Goal: Information Seeking & Learning: Learn about a topic

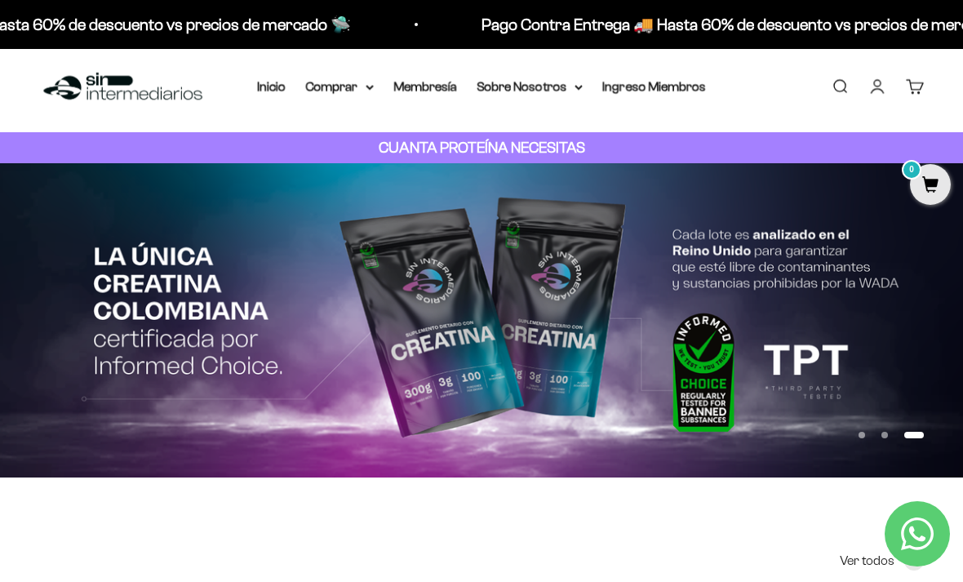
scroll to position [14, 0]
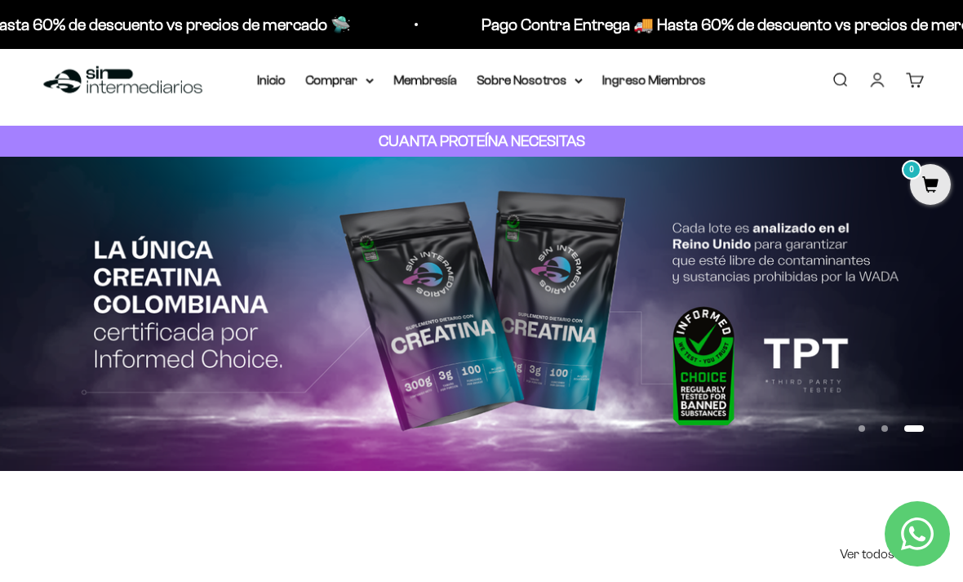
click at [861, 425] on button "Ir al artículo 1" at bounding box center [862, 428] width 7 height 7
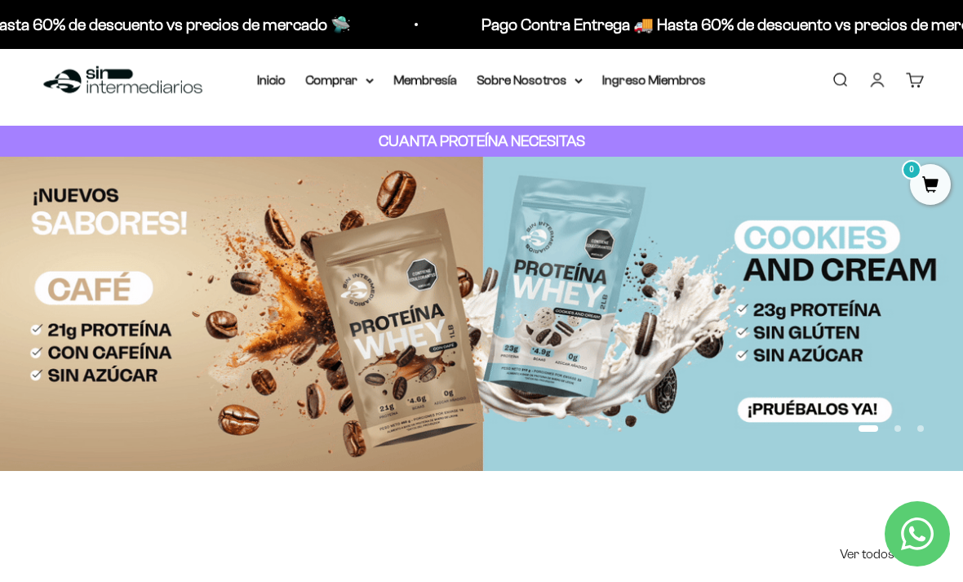
click at [896, 427] on button "Ir al artículo 2" at bounding box center [898, 428] width 7 height 7
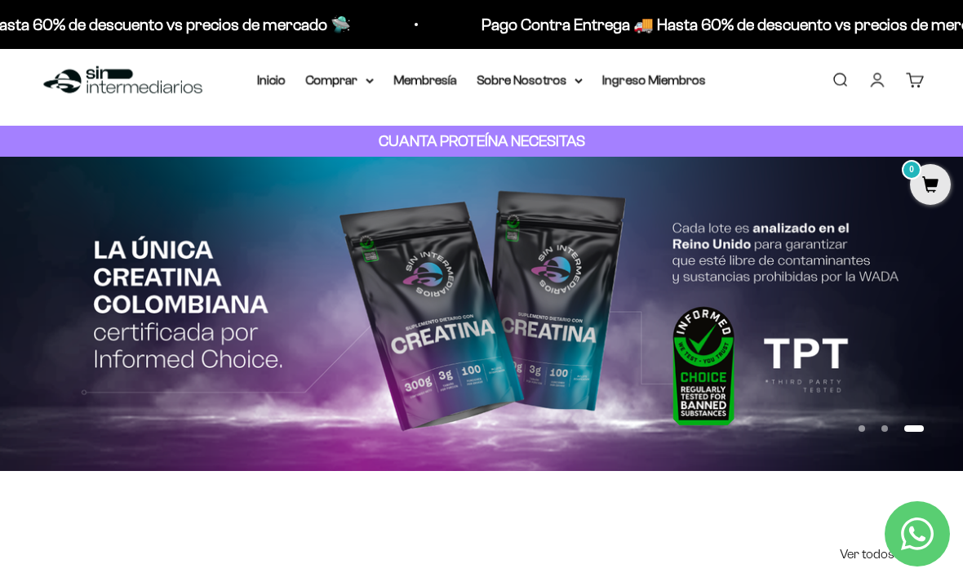
click at [400, 82] on link "Membresía" at bounding box center [426, 80] width 64 height 14
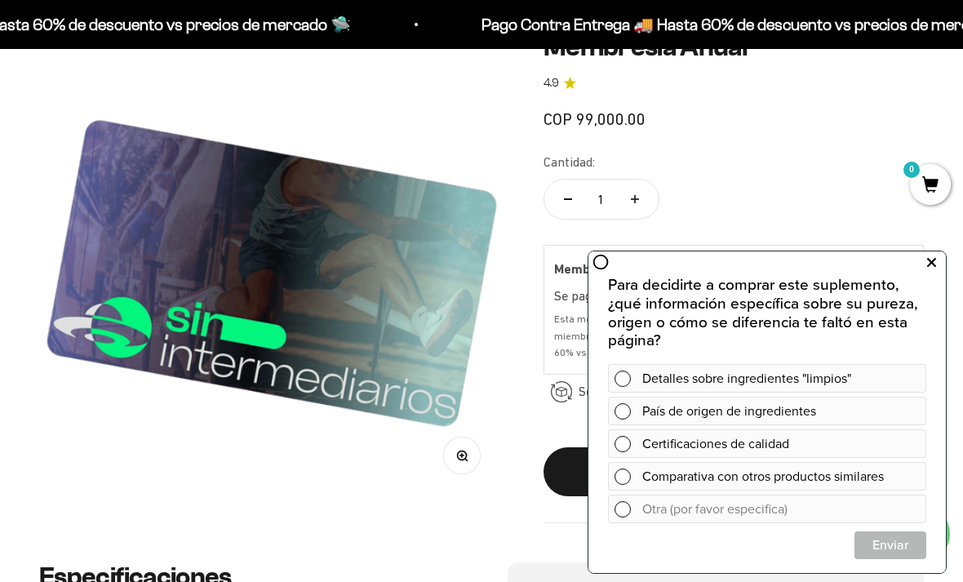
click at [931, 265] on icon at bounding box center [931, 262] width 9 height 21
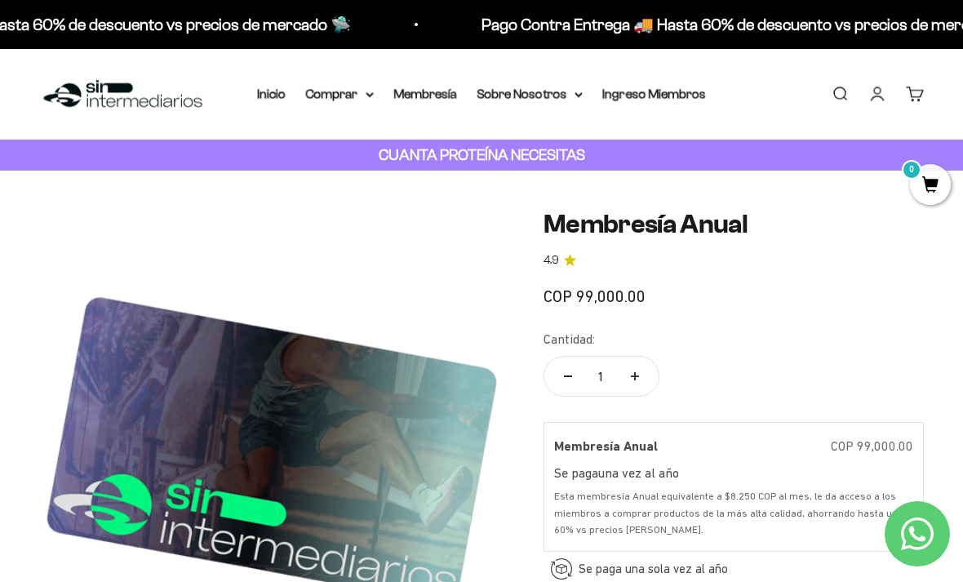
click at [313, 96] on summary "Comprar" at bounding box center [339, 93] width 69 height 21
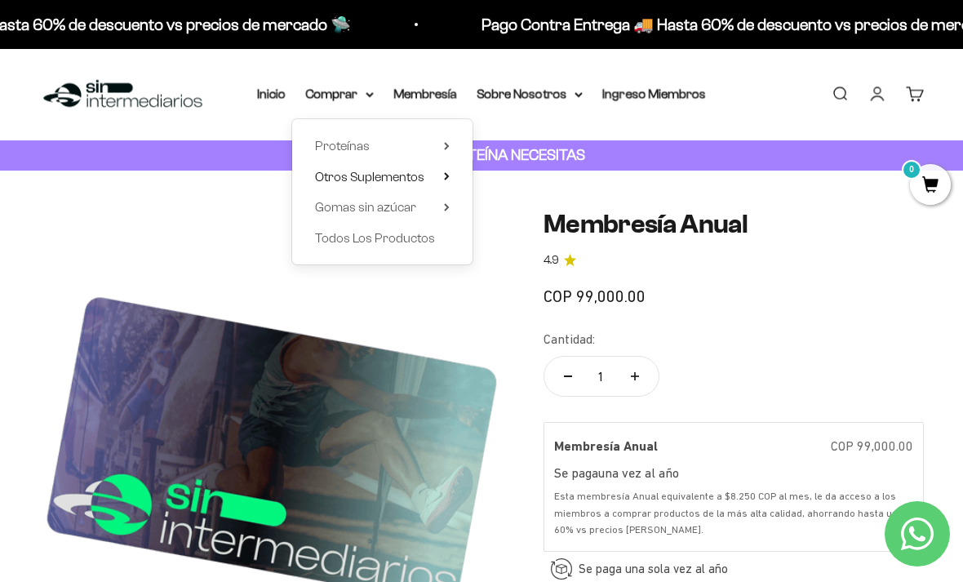
click at [363, 177] on span "Otros Suplementos" at bounding box center [369, 177] width 109 height 14
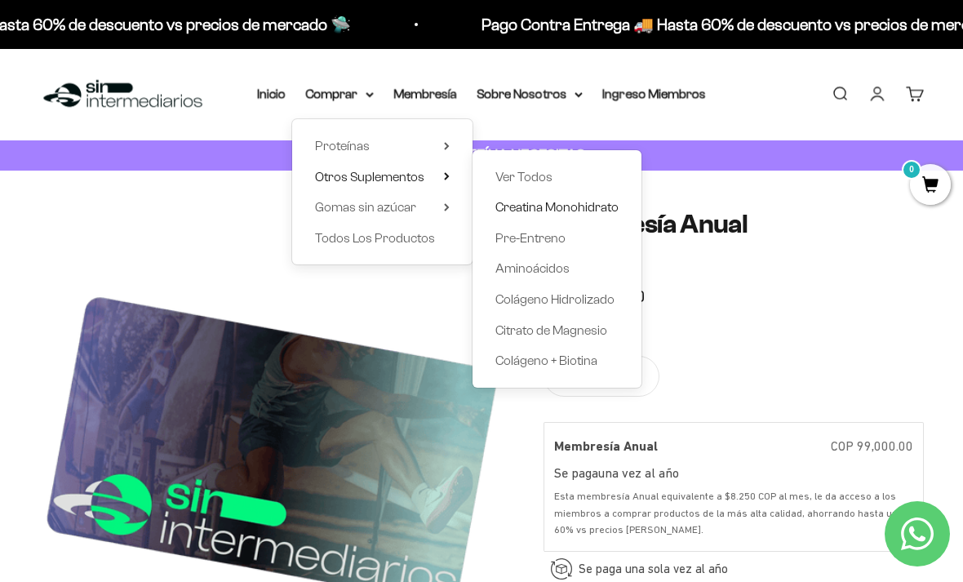
click at [548, 205] on span "Creatina Monohidrato" at bounding box center [557, 207] width 123 height 14
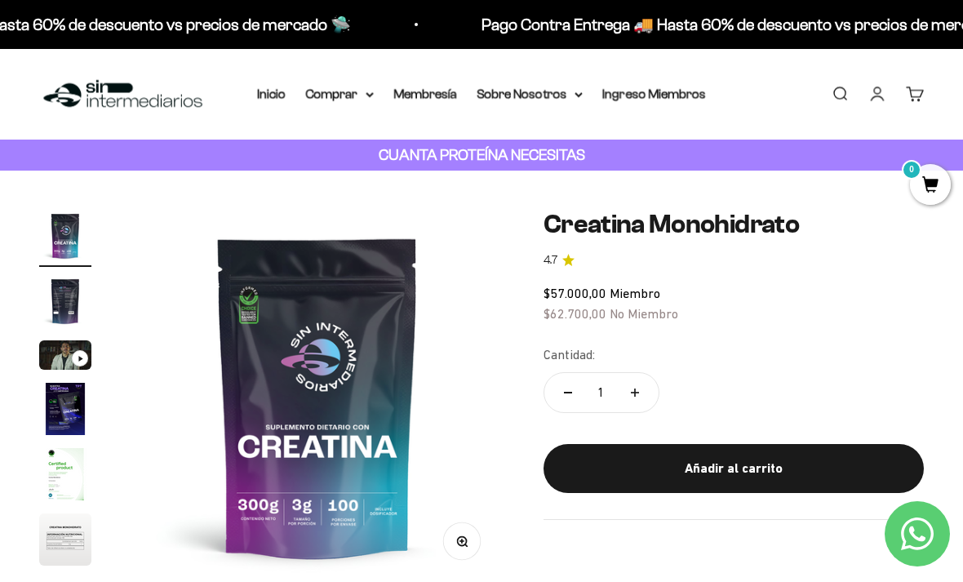
scroll to position [38, 0]
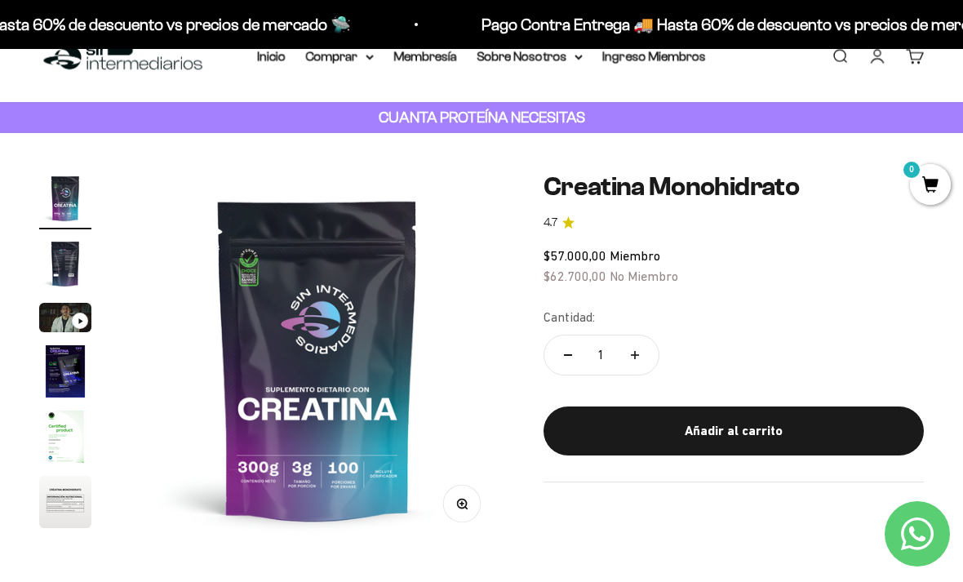
click at [62, 261] on img "Ir al artículo 2" at bounding box center [65, 264] width 52 height 52
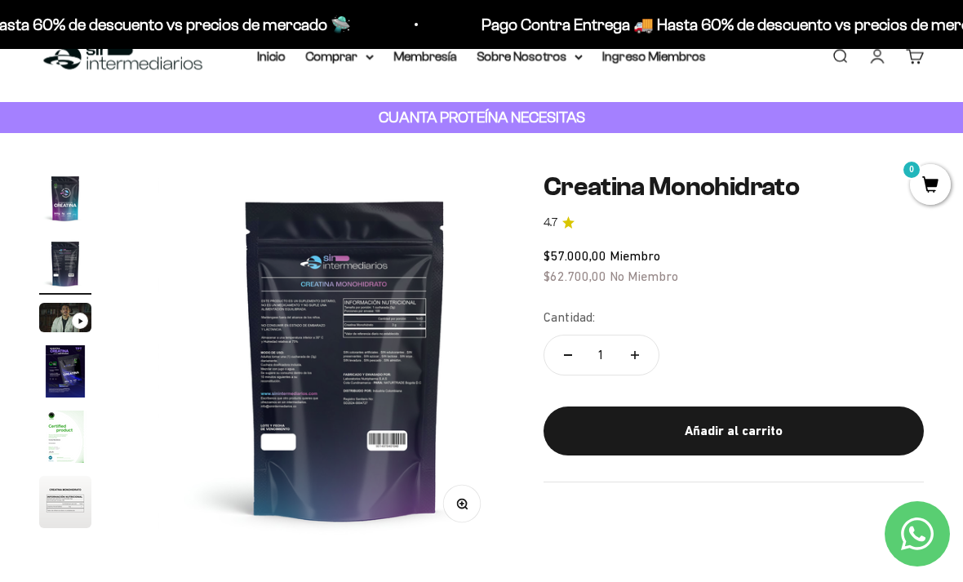
scroll to position [0, 384]
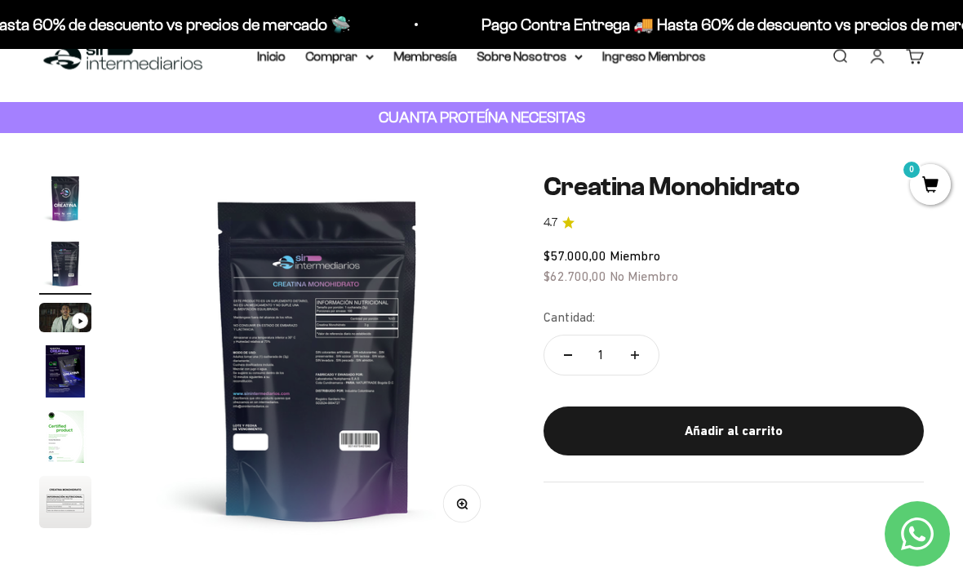
click at [56, 389] on img "Ir al artículo 4" at bounding box center [65, 371] width 52 height 52
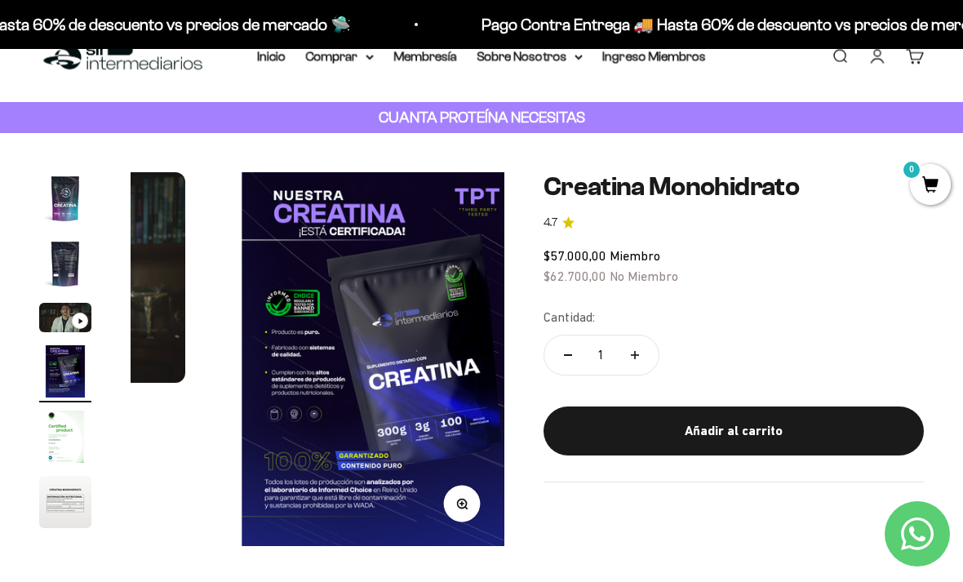
scroll to position [0, 1150]
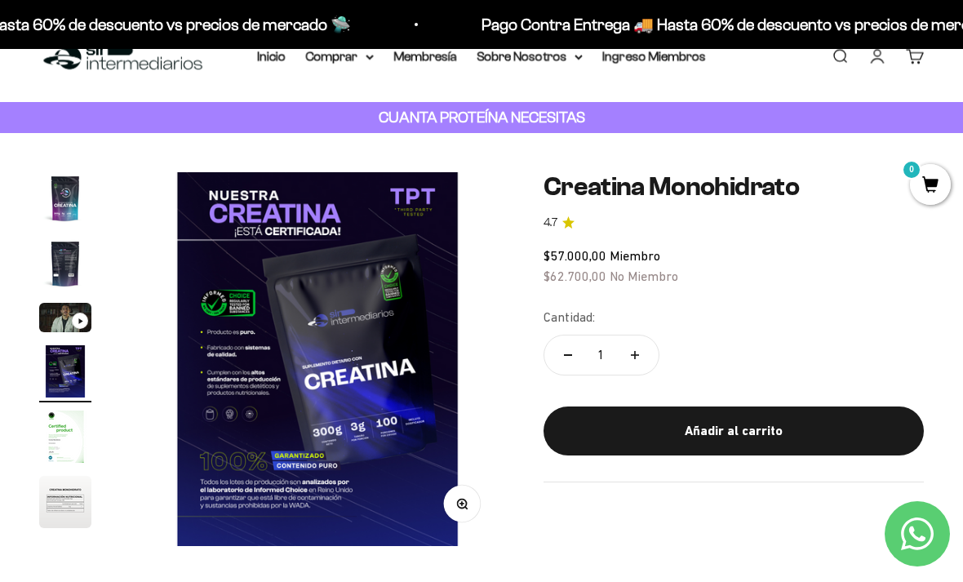
click at [68, 376] on img "Ir al artículo 4" at bounding box center [65, 371] width 52 height 52
click at [64, 443] on img "Ir al artículo 5" at bounding box center [65, 437] width 52 height 52
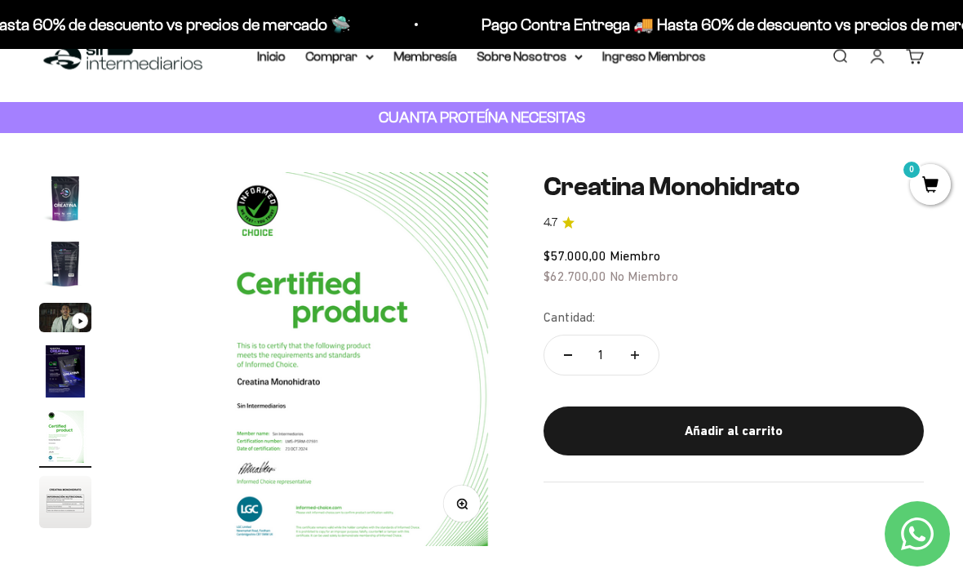
scroll to position [0, 1534]
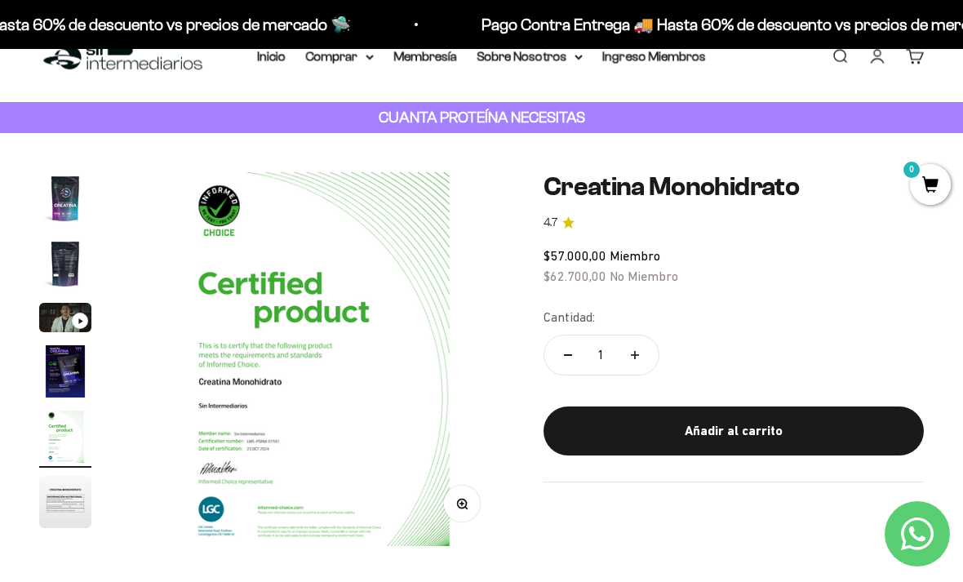
click at [241, 398] on img at bounding box center [318, 359] width 374 height 374
click at [71, 500] on img "Ir al artículo 6" at bounding box center [65, 502] width 52 height 52
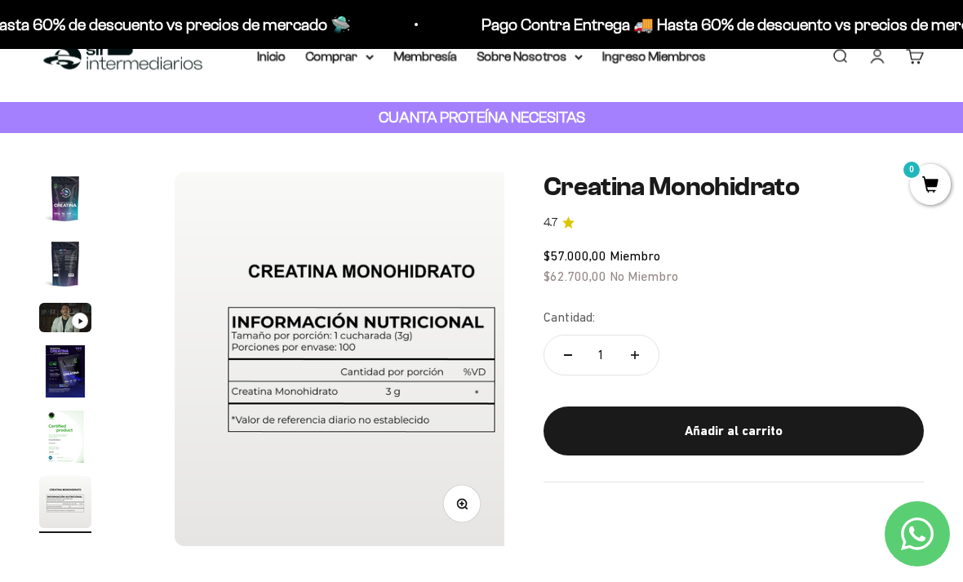
scroll to position [0, 1918]
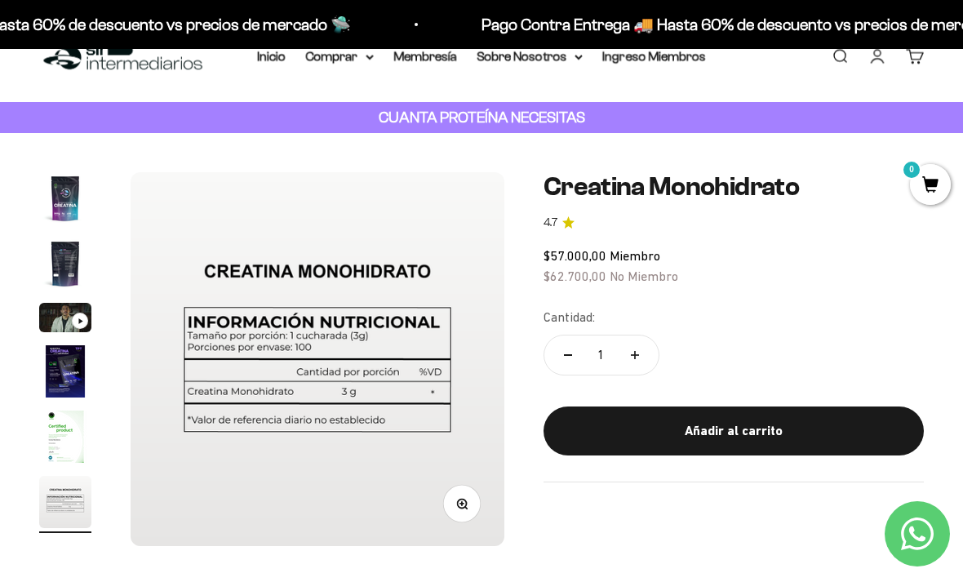
click at [64, 199] on img "Ir al artículo 1" at bounding box center [65, 198] width 52 height 52
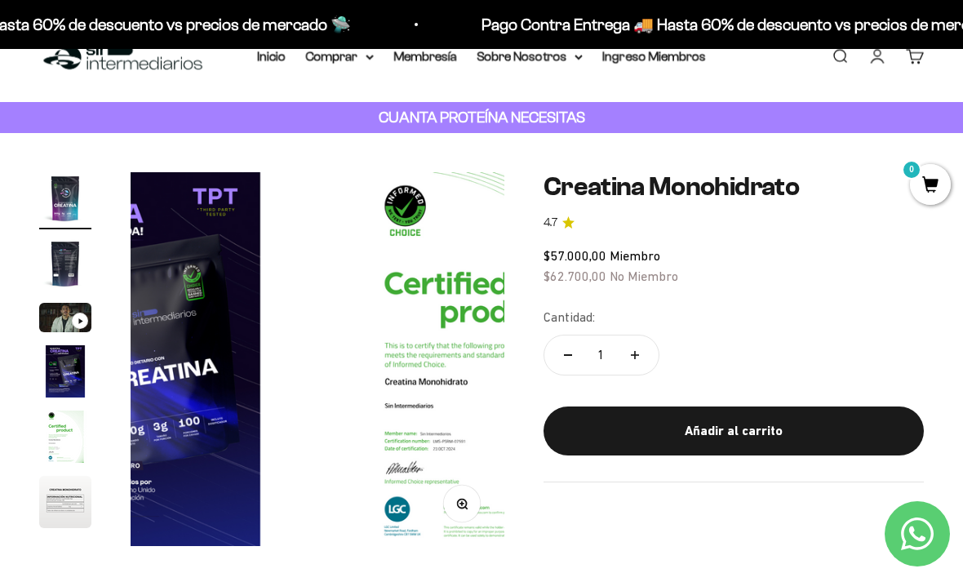
scroll to position [0, 0]
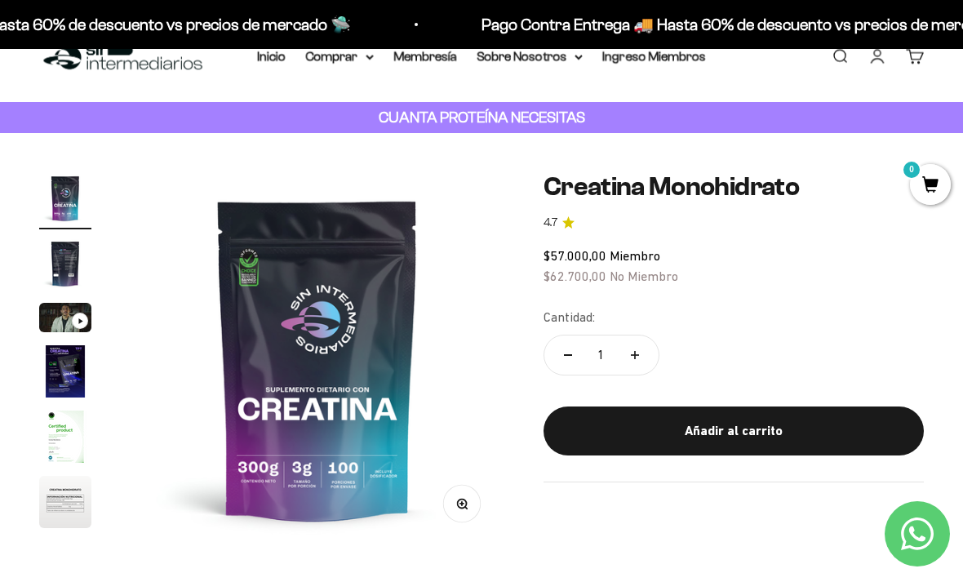
click at [68, 268] on img "Ir al artículo 2" at bounding box center [65, 264] width 52 height 52
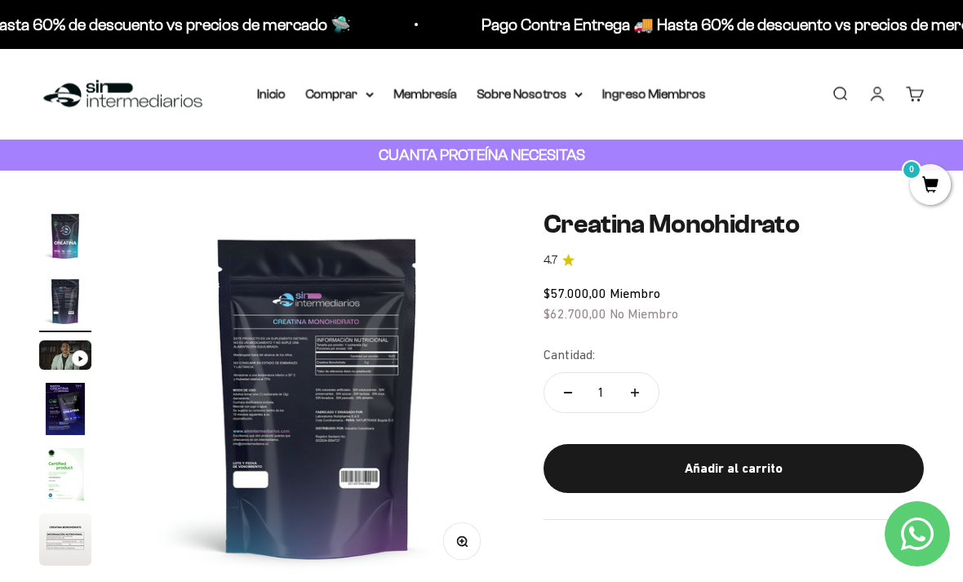
click at [309, 94] on summary "Comprar" at bounding box center [339, 93] width 69 height 21
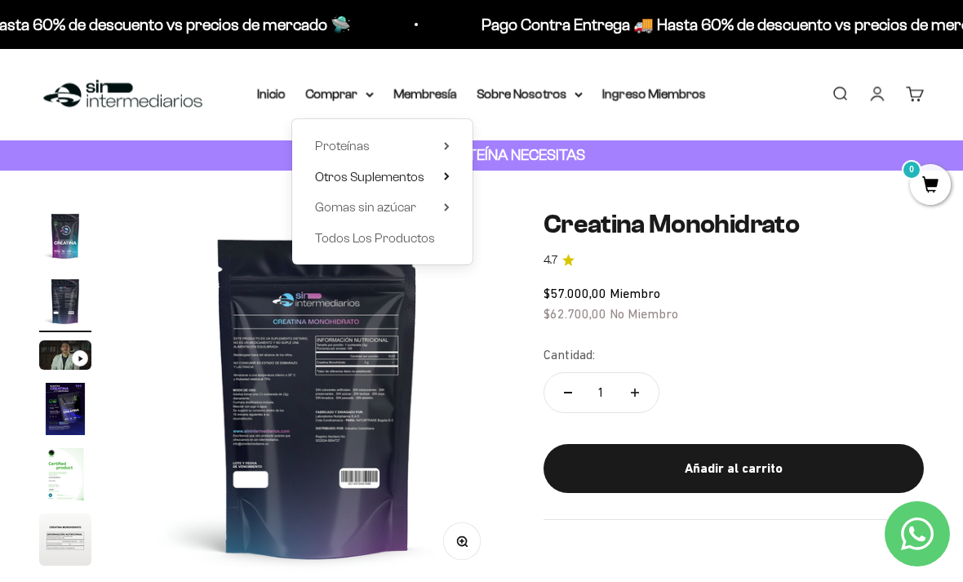
click at [398, 176] on span "Otros Suplementos" at bounding box center [369, 177] width 109 height 14
click at [409, 209] on summary "Gomas sin azúcar" at bounding box center [382, 207] width 135 height 21
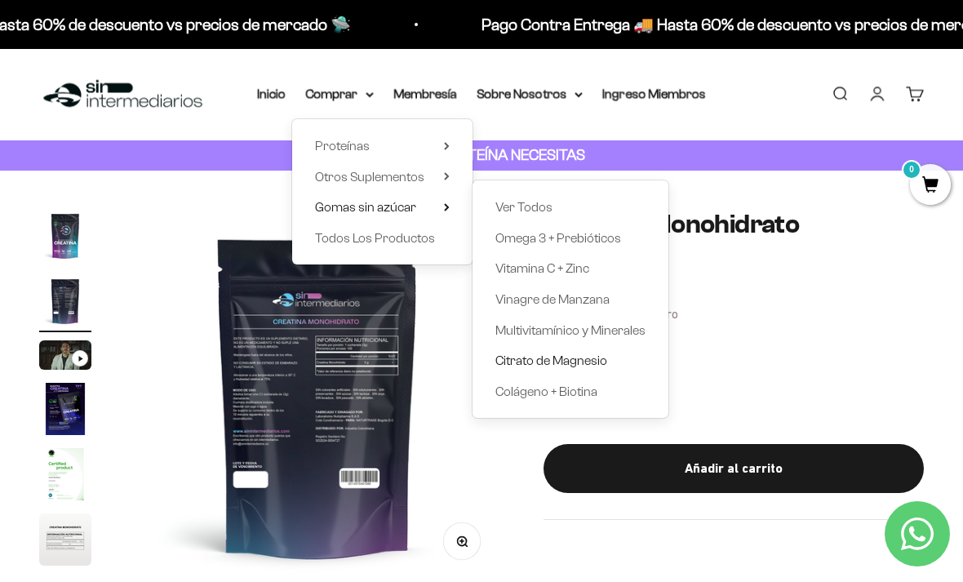
click at [554, 357] on span "Citrato de Magnesio" at bounding box center [552, 360] width 112 height 14
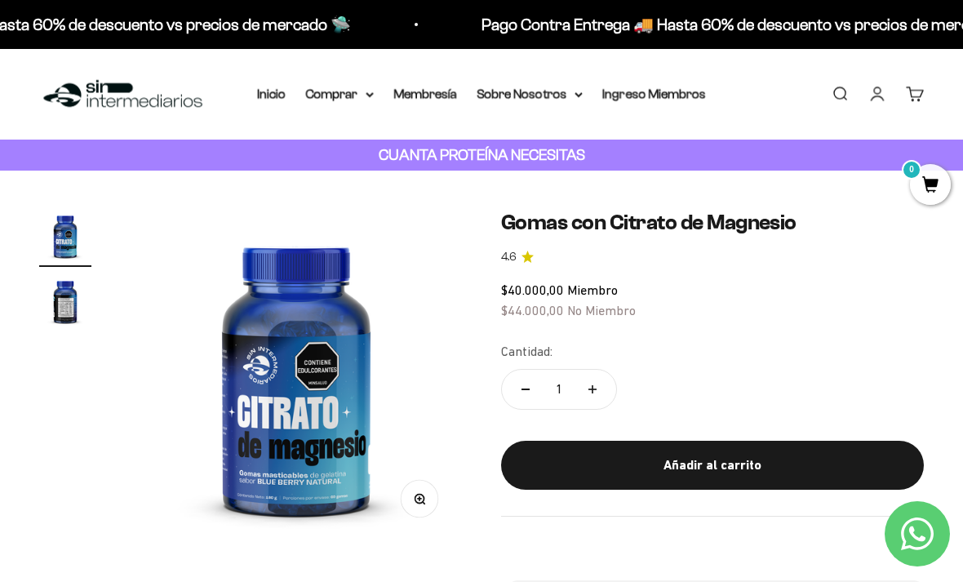
click at [59, 305] on img "Ir al artículo 2" at bounding box center [65, 301] width 52 height 52
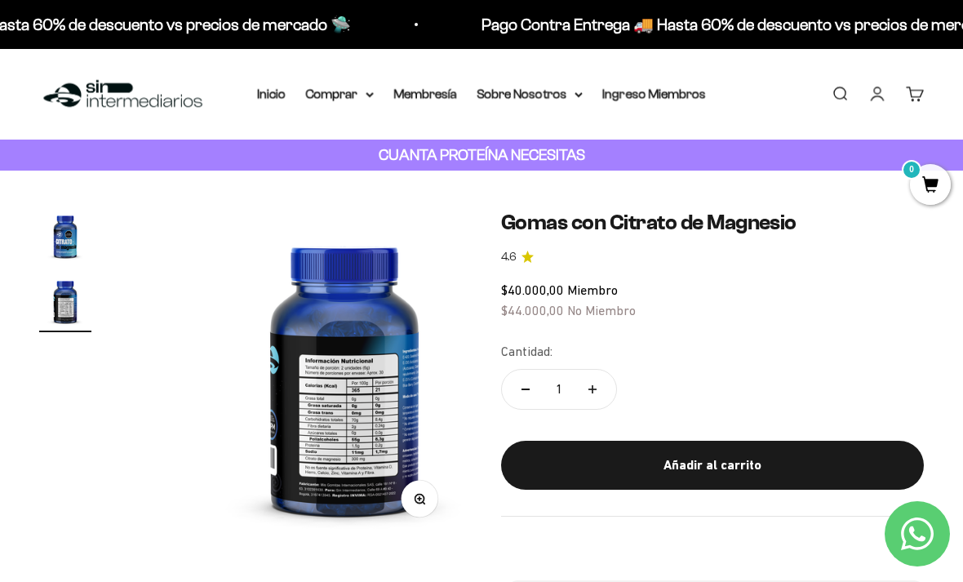
scroll to position [0, 341]
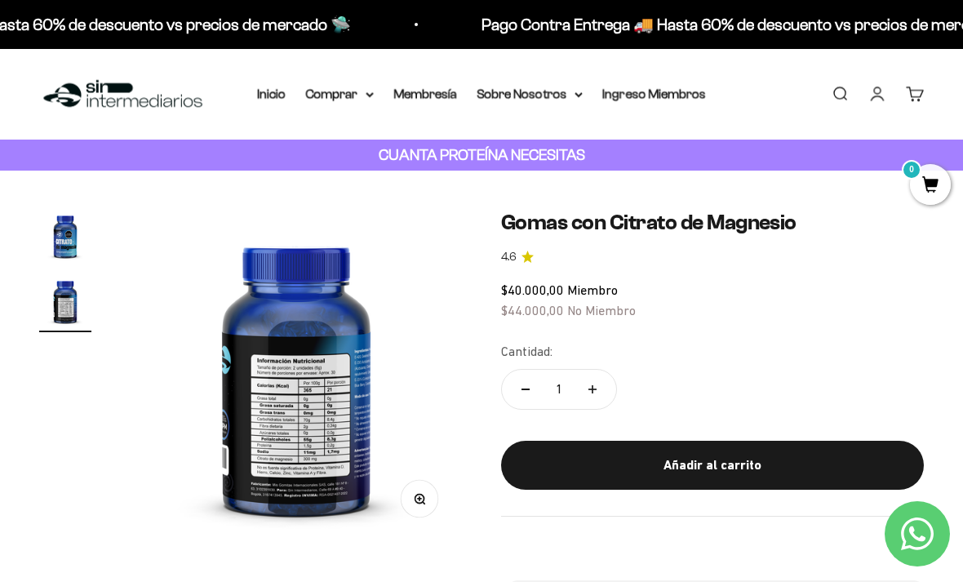
click at [301, 478] on img at bounding box center [296, 375] width 331 height 331
click at [420, 503] on circle "button" at bounding box center [419, 498] width 9 height 9
click at [350, 104] on div "Menú Buscar Inicio Comprar Proteínas Ver Todos Whey Iso Vegan Pancakes Pre-Entr…" at bounding box center [481, 94] width 963 height 91
click at [348, 97] on summary "Comprar" at bounding box center [339, 93] width 69 height 21
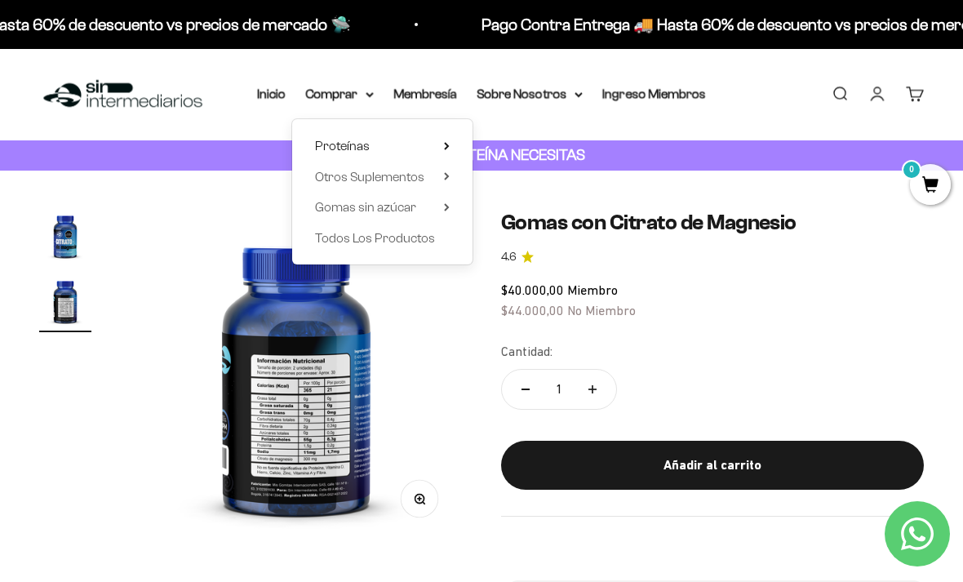
click at [356, 150] on span "Proteínas" at bounding box center [342, 146] width 55 height 14
click at [380, 175] on span "Otros Suplementos" at bounding box center [369, 177] width 109 height 14
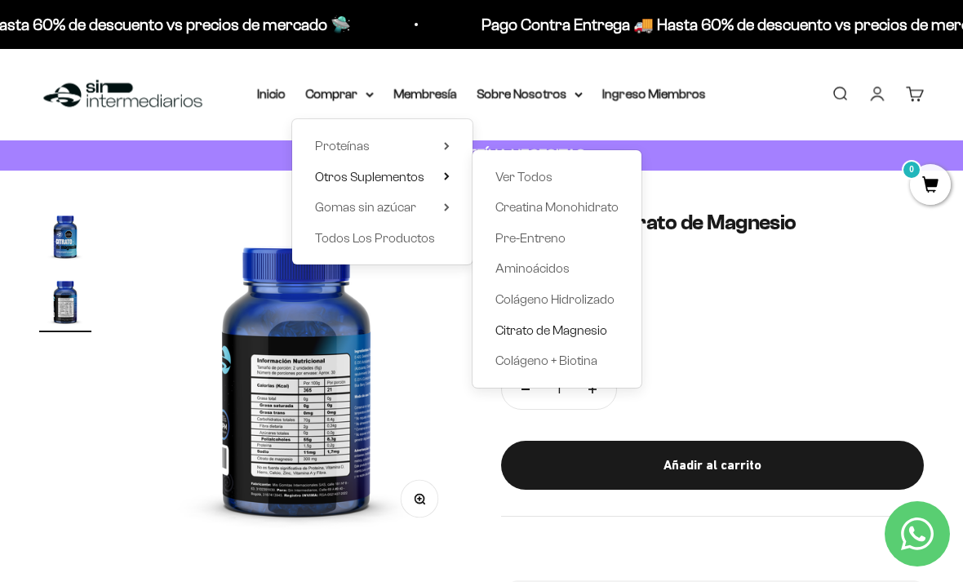
click at [535, 324] on span "Citrato de Magnesio" at bounding box center [552, 330] width 112 height 14
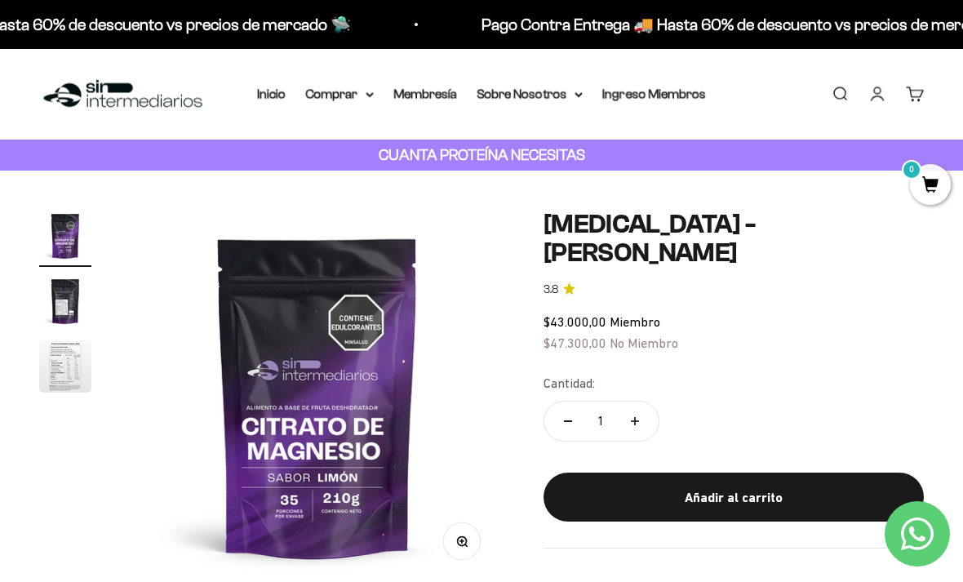
click at [62, 297] on img "Ir al artículo 2" at bounding box center [65, 301] width 52 height 52
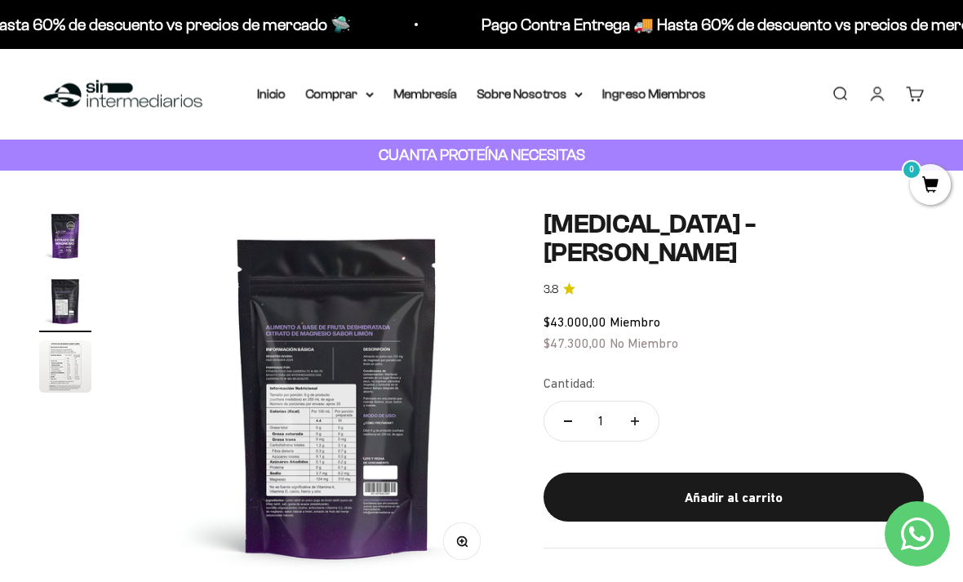
scroll to position [0, 384]
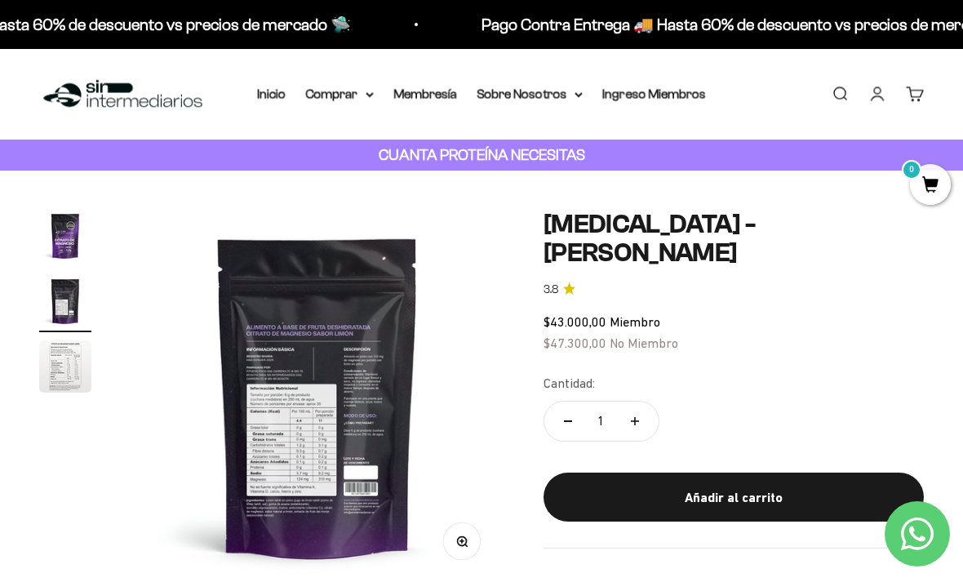
click at [64, 367] on img "Ir al artículo 3" at bounding box center [65, 366] width 52 height 52
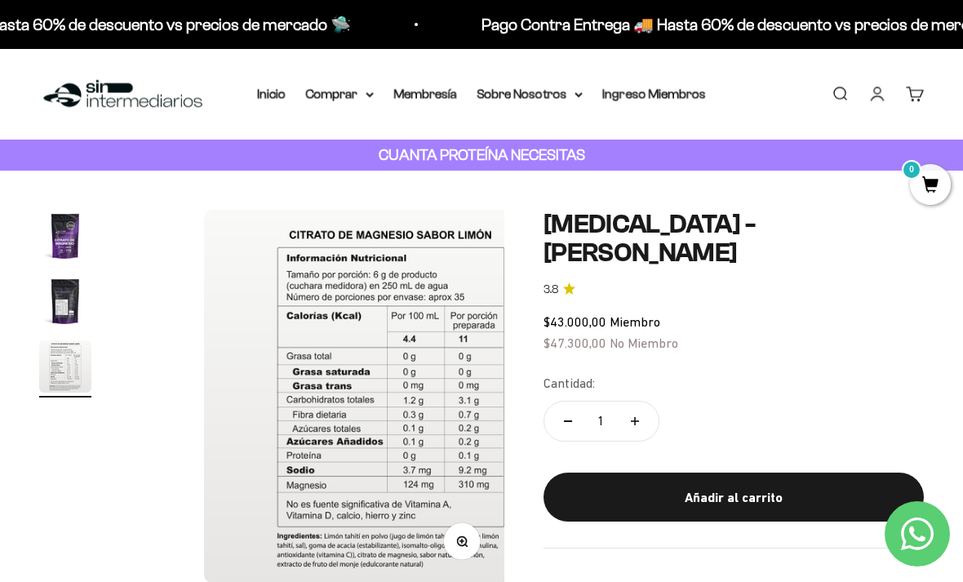
scroll to position [0, 767]
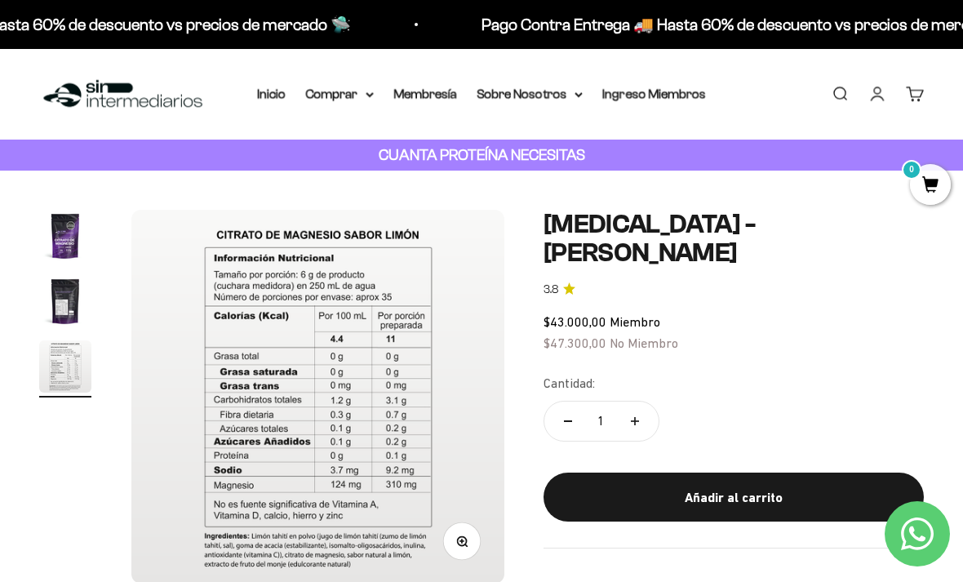
click at [877, 100] on link "Iniciar sesión" at bounding box center [878, 94] width 18 height 18
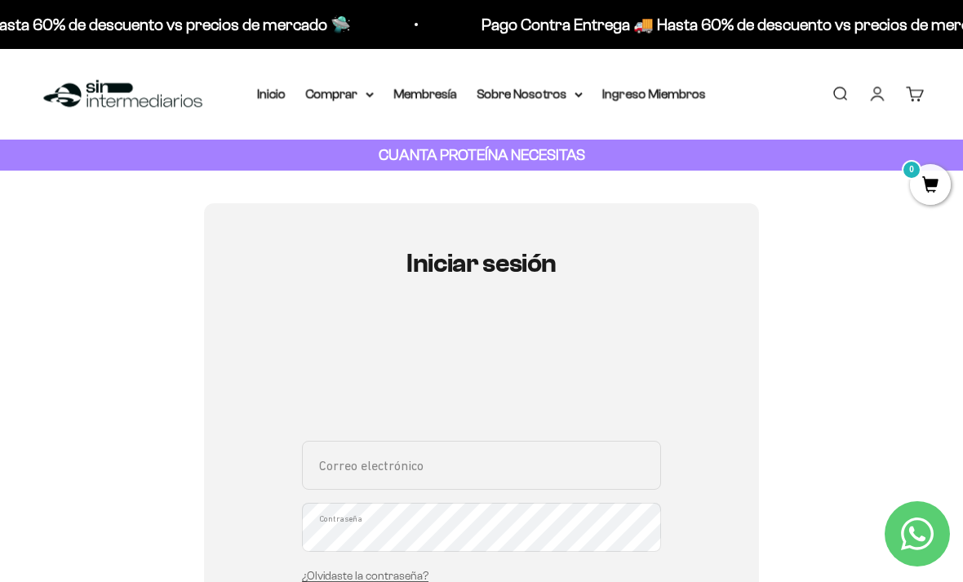
click at [260, 100] on link "Inicio" at bounding box center [271, 94] width 29 height 14
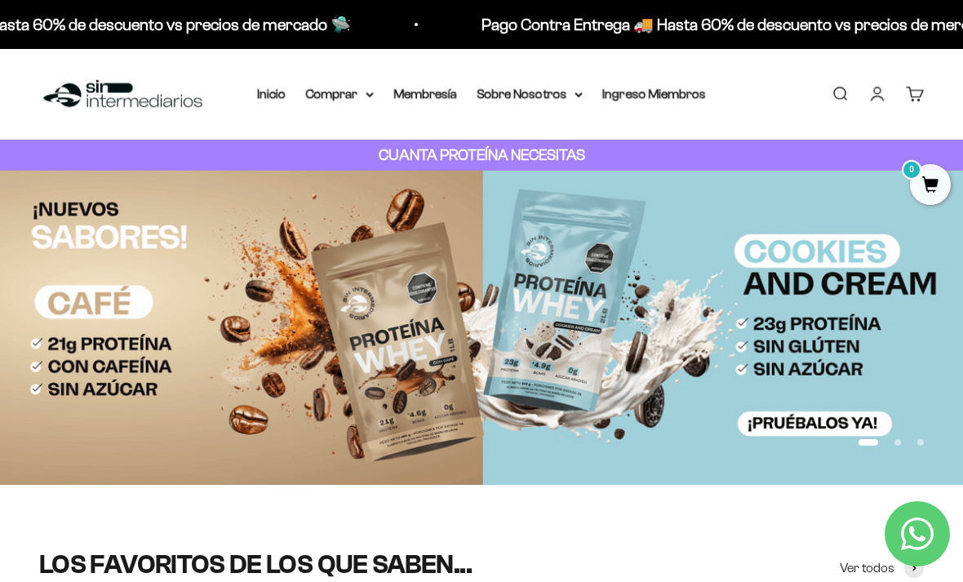
click at [320, 100] on summary "Comprar" at bounding box center [339, 93] width 69 height 21
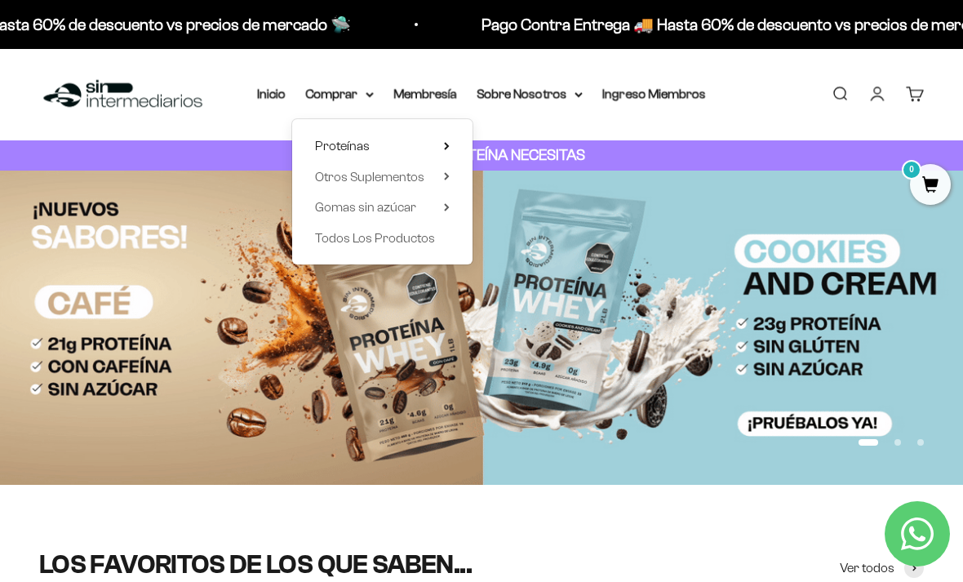
click at [348, 151] on span "Proteínas" at bounding box center [342, 146] width 55 height 14
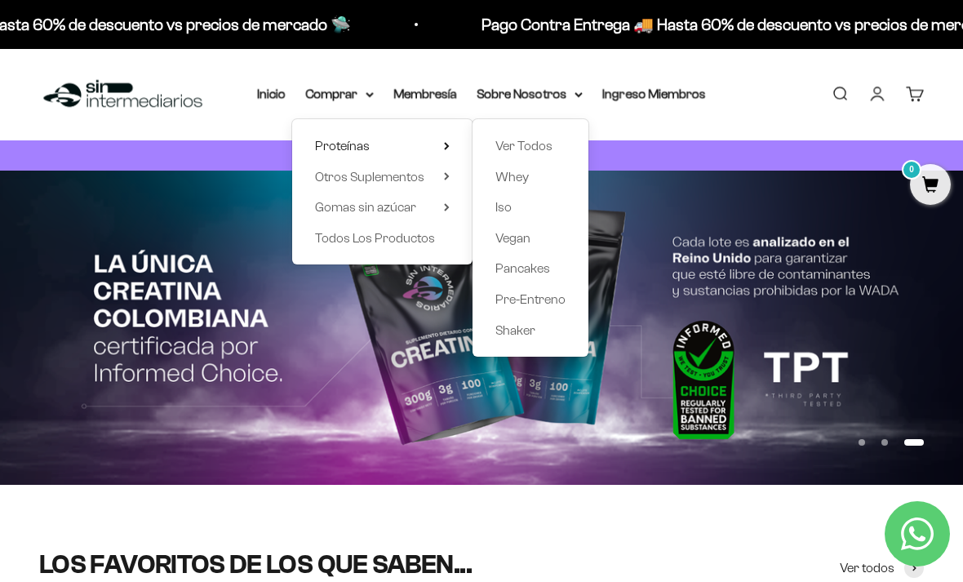
click at [450, 92] on link "Membresía" at bounding box center [426, 94] width 64 height 14
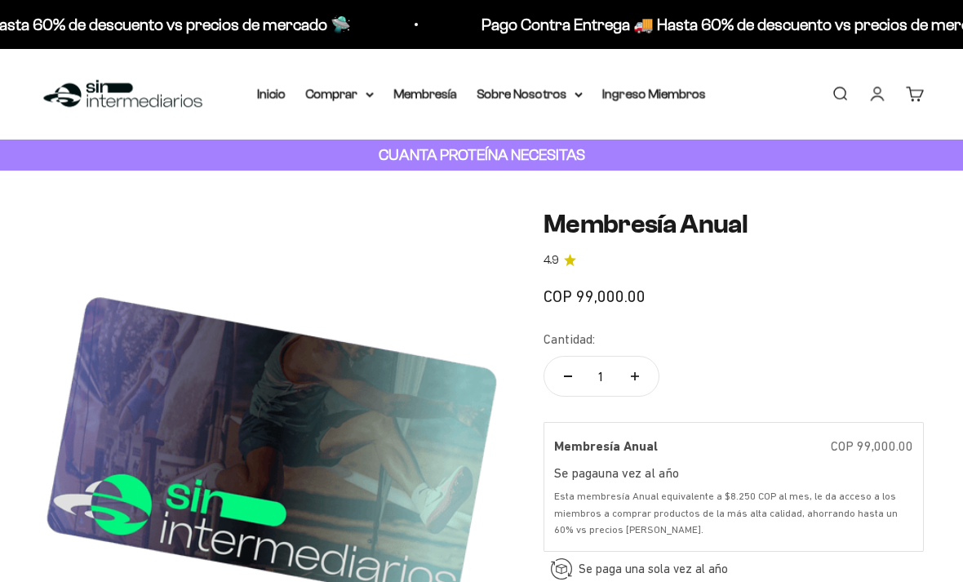
click at [541, 102] on summary "Sobre Nosotros" at bounding box center [530, 93] width 106 height 21
